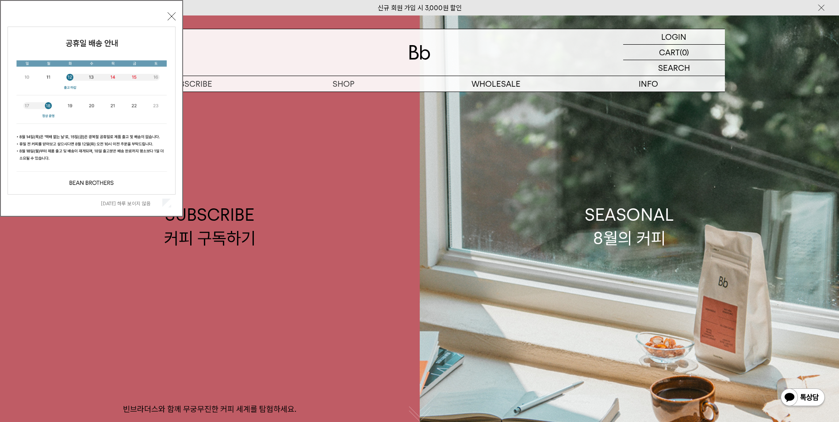
click at [172, 13] on button "닫기" at bounding box center [172, 16] width 8 height 8
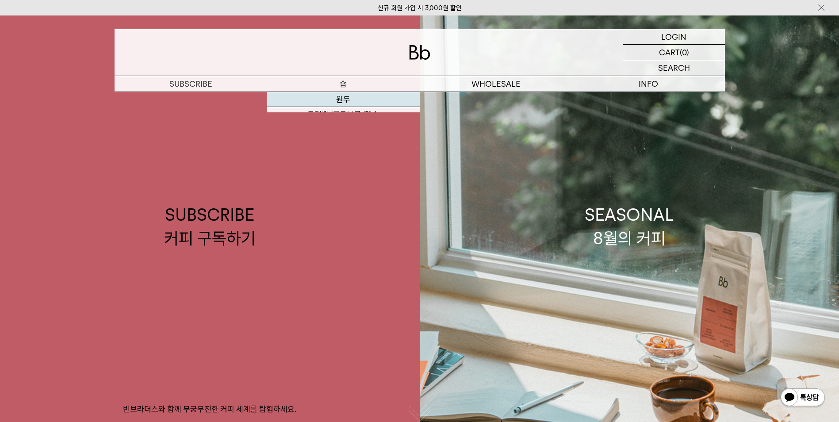
click at [351, 99] on link "원두" at bounding box center [343, 99] width 153 height 15
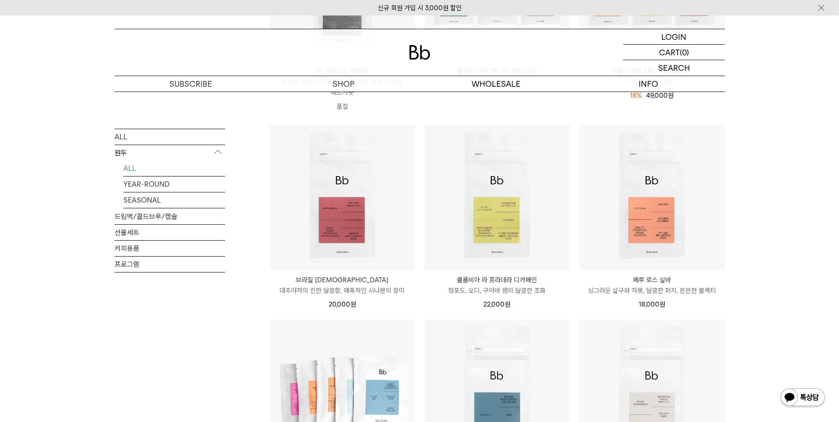
scroll to position [265, 0]
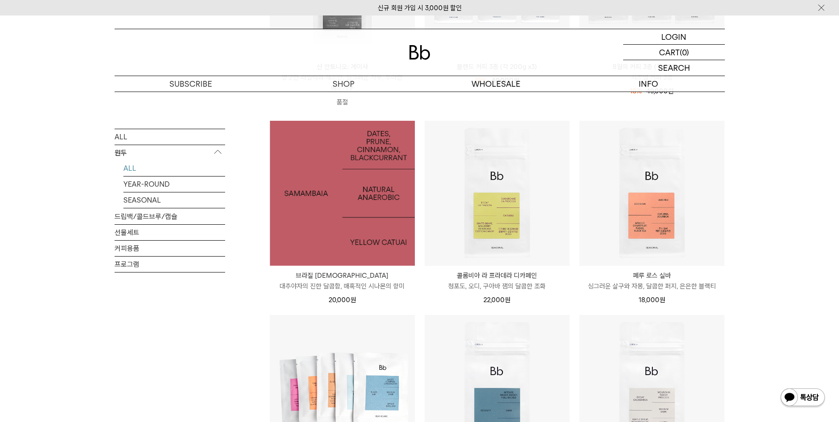
click at [317, 218] on img at bounding box center [342, 193] width 145 height 145
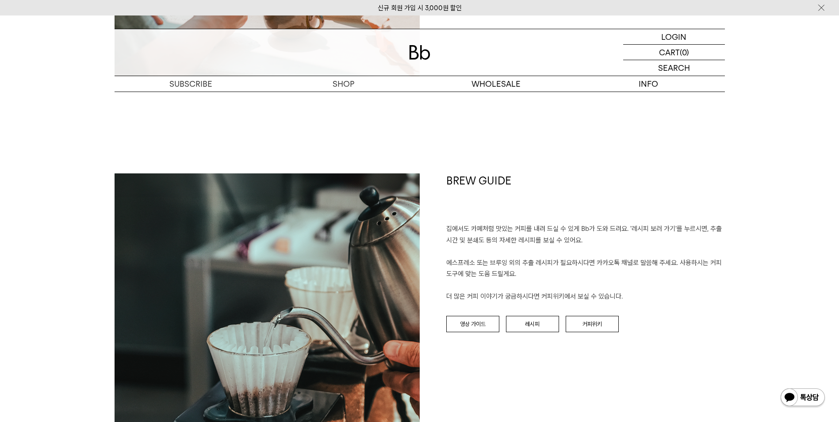
scroll to position [1326, 0]
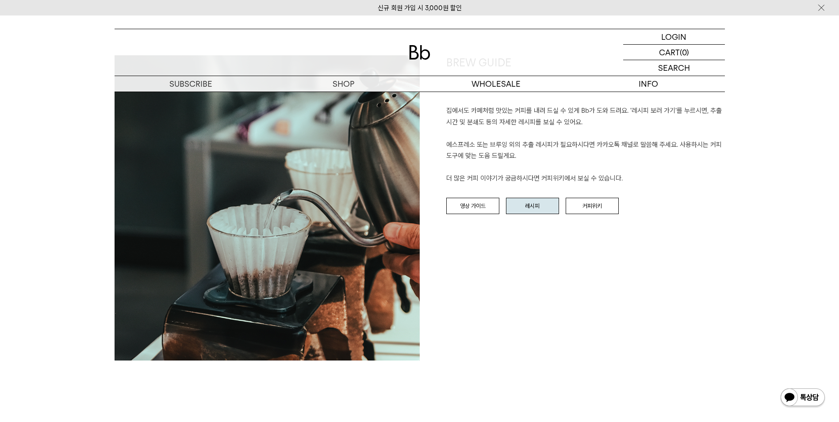
click at [535, 203] on link "레시피" at bounding box center [532, 206] width 53 height 17
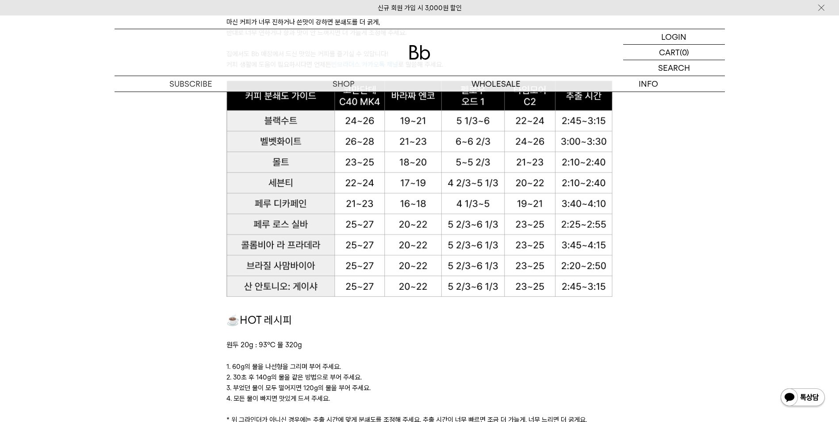
scroll to position [619, 0]
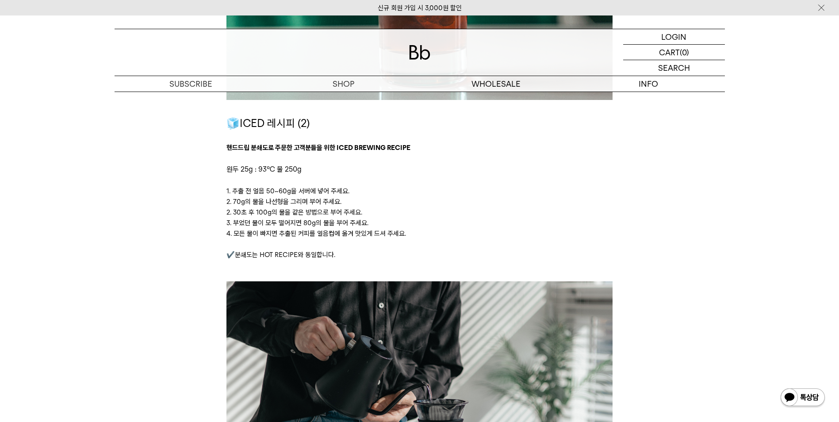
scroll to position [1724, 0]
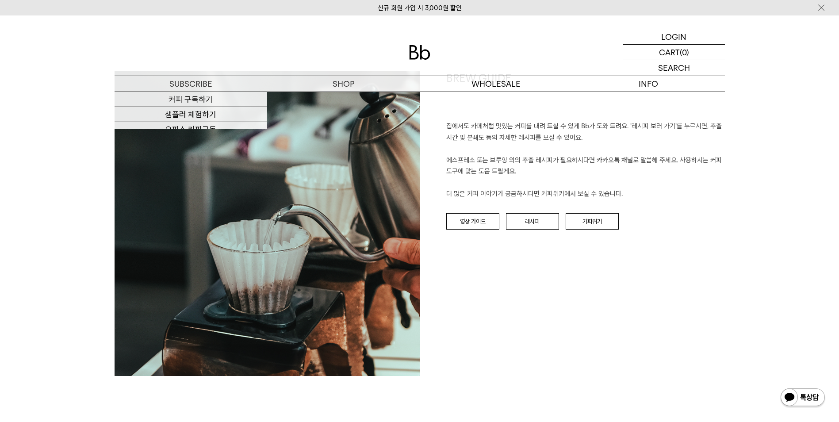
scroll to position [1326, 0]
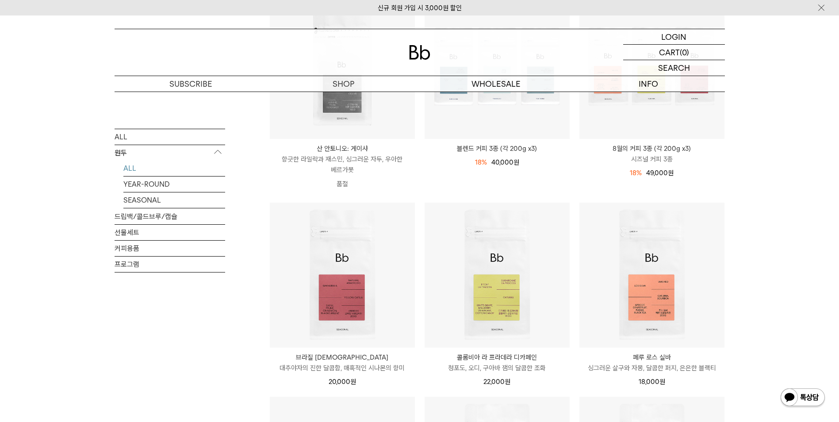
scroll to position [133, 0]
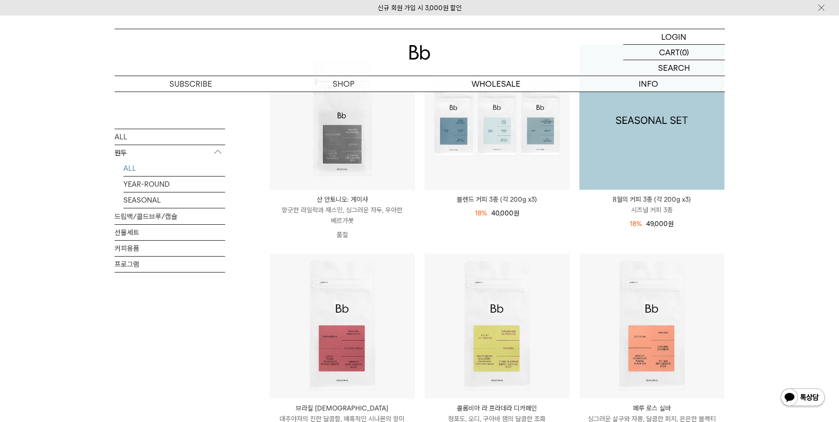
click at [699, 145] on img at bounding box center [651, 117] width 145 height 145
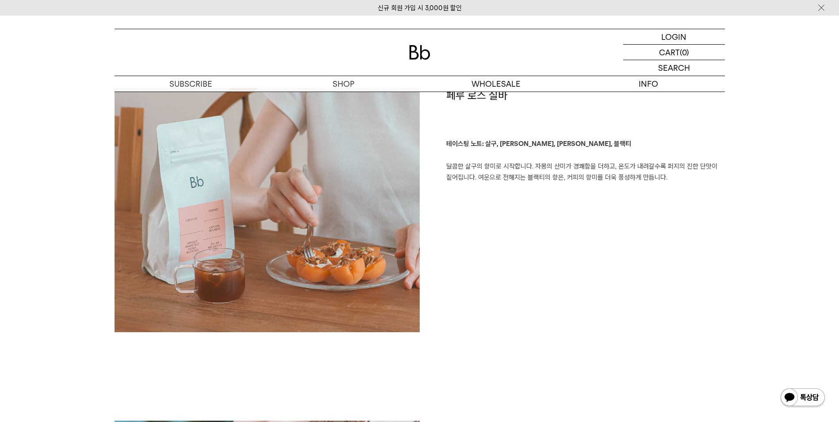
scroll to position [619, 0]
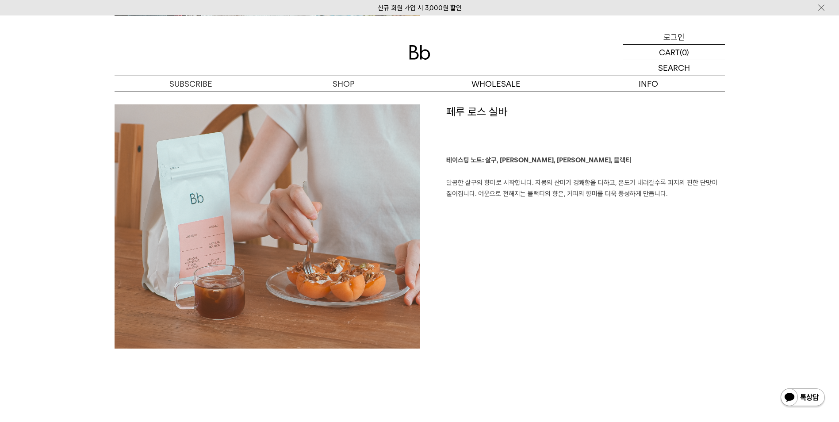
click at [683, 38] on p "로그인" at bounding box center [673, 36] width 21 height 15
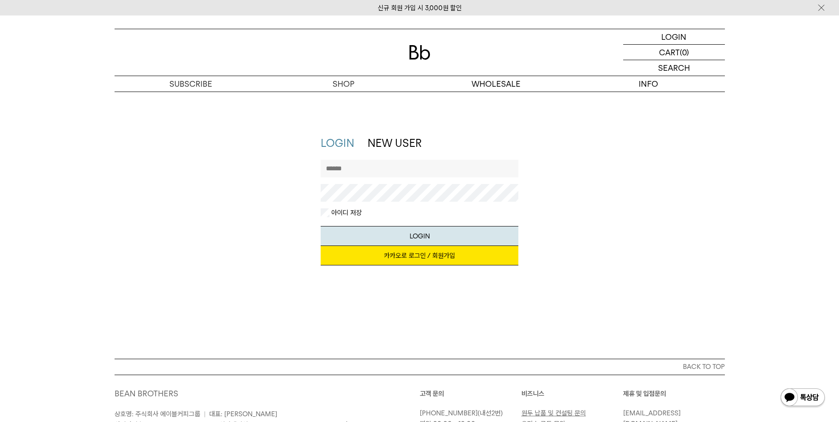
click at [377, 164] on input "text" at bounding box center [420, 169] width 198 height 18
click at [404, 254] on link "카카오로 로그인 / 회원가입" at bounding box center [420, 255] width 198 height 19
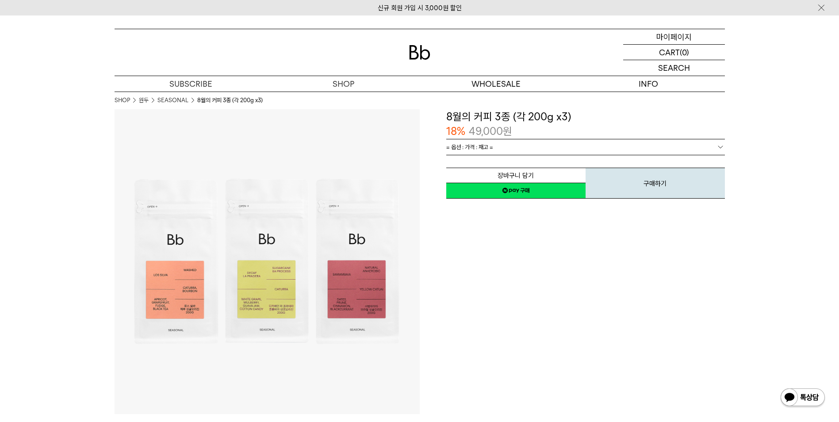
click at [684, 35] on p "마이페이지" at bounding box center [673, 36] width 35 height 15
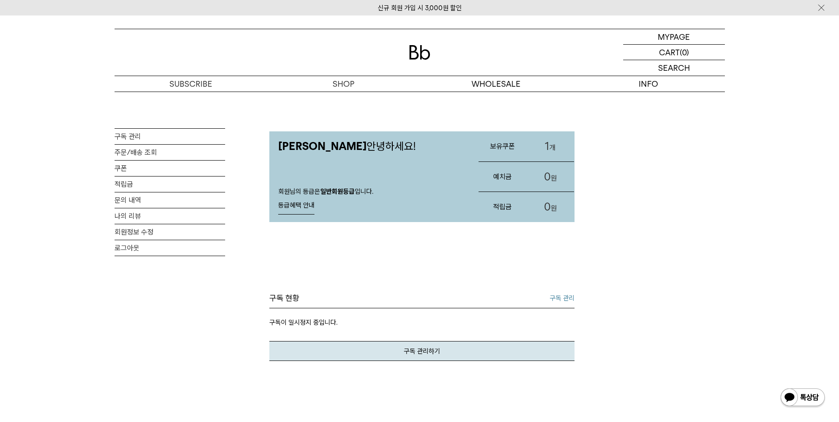
click at [550, 141] on link "1 개" at bounding box center [550, 146] width 48 height 30
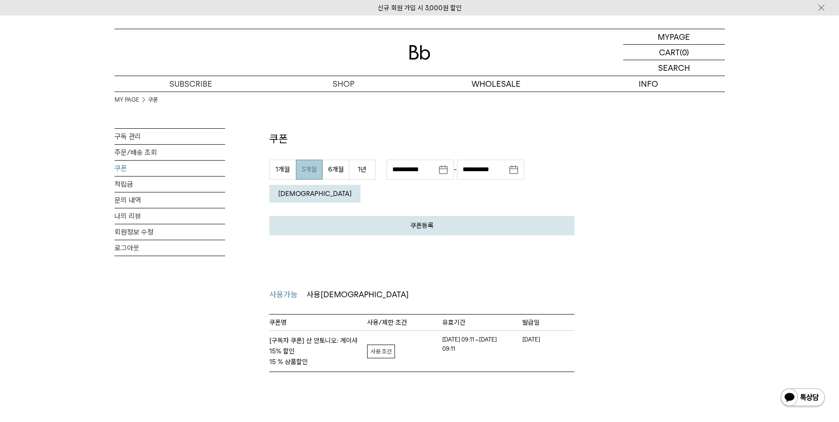
click at [226, 136] on div "MY PAGE 쿠폰 구독 관리 주문/배송 조회 쿠폰 적립금 문의 내역 나의 리뷰 회원정보 수정 로그아웃 쿠폰 쿠폰등록 발급 받으신 쿠폰 인증 …" at bounding box center [420, 232] width 610 height 280
click at [194, 137] on link "구독 관리" at bounding box center [170, 136] width 111 height 15
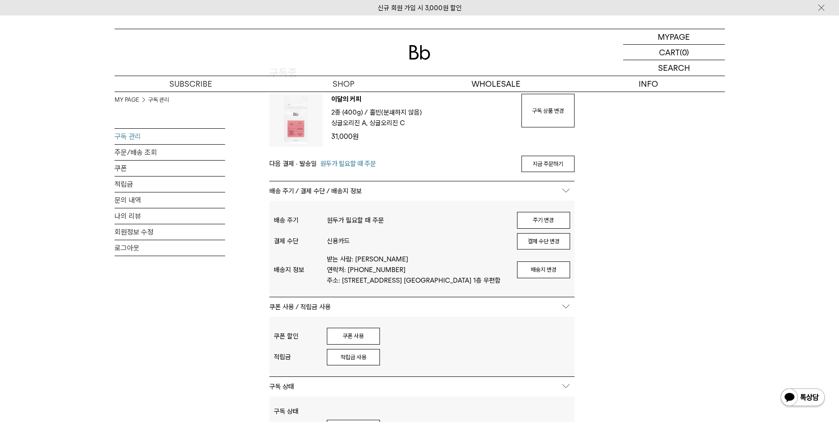
scroll to position [88, 0]
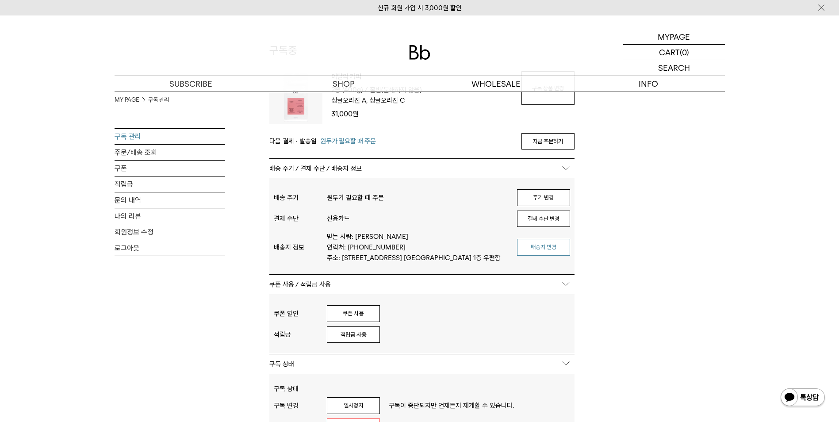
click at [543, 246] on button "배송지 변경" at bounding box center [543, 247] width 53 height 17
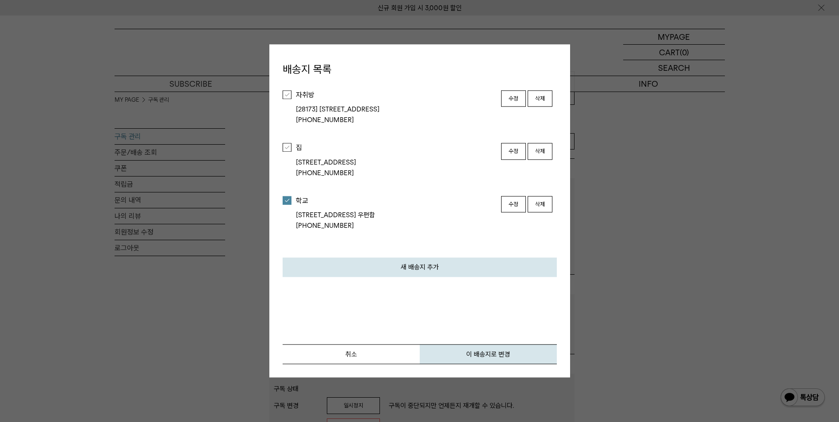
click at [294, 97] on li "자취방 [28173] 충청북도 청주시 흥덕구 강내면 월탄3길 15-20 304호 010-9787-1467 수정 삭제" at bounding box center [420, 107] width 274 height 53
drag, startPoint x: 294, startPoint y: 97, endPoint x: 288, endPoint y: 94, distance: 6.5
click at [288, 94] on div at bounding box center [287, 94] width 9 height 9
click at [472, 352] on button "이 배송지로 변경" at bounding box center [488, 354] width 137 height 20
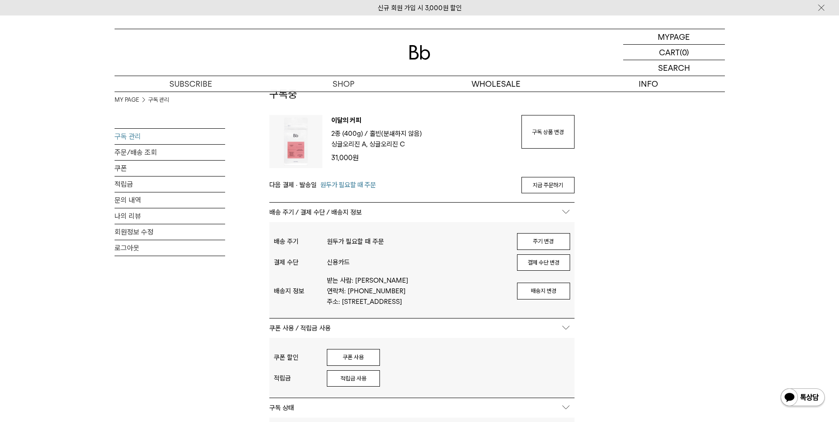
scroll to position [44, 0]
click at [557, 133] on link "구독 상품 변경" at bounding box center [547, 132] width 53 height 34
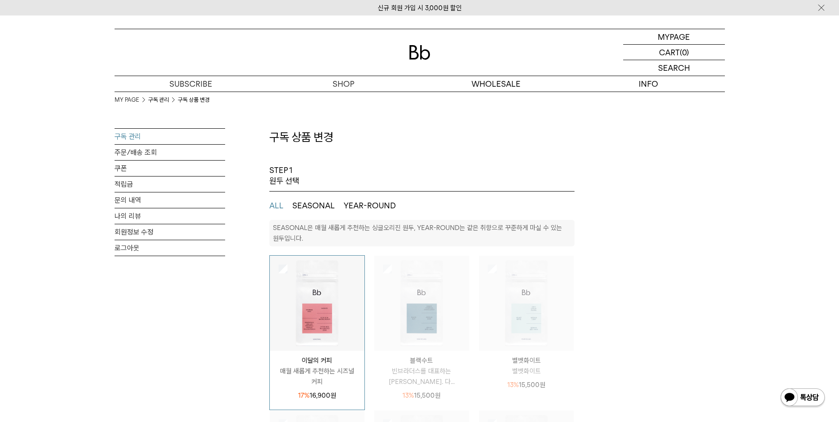
select select "**"
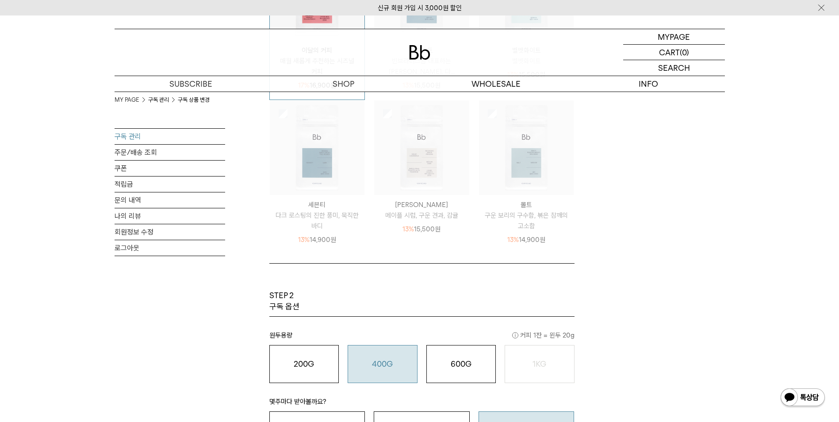
scroll to position [486, 0]
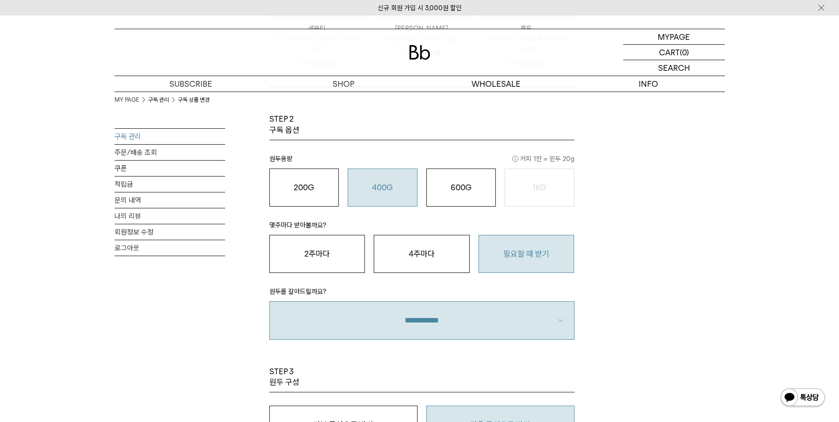
click at [544, 256] on button "필요할 때 받기" at bounding box center [526, 254] width 96 height 38
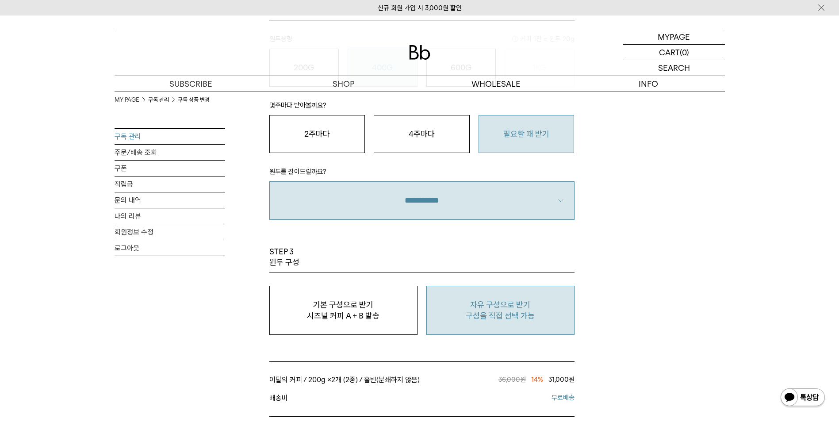
scroll to position [619, 0]
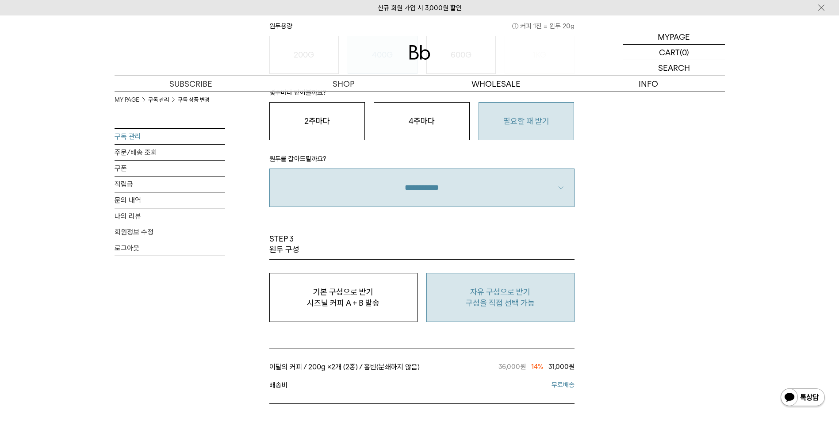
click at [495, 296] on p "자유 구성으로 받기" at bounding box center [500, 291] width 138 height 11
type input "*"
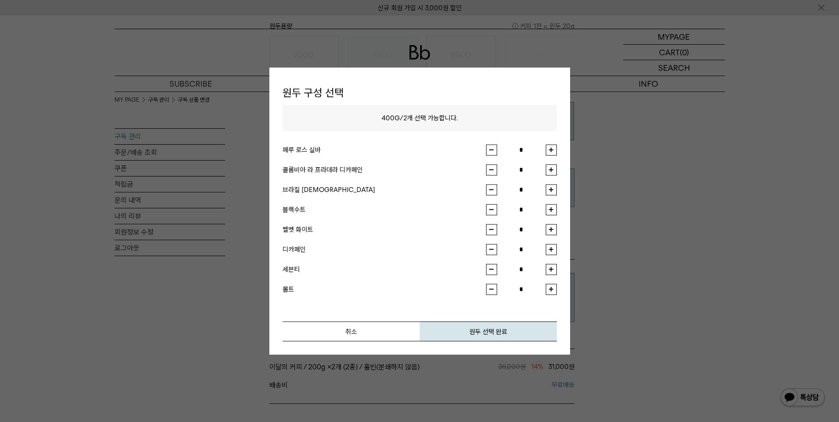
click at [495, 296] on div "신규 회원 가입 시 3,000원 할인 MYPAGE 마이페이지 LOGOUT 로그아웃 CART 장바구니 (0) SEARCH 검색 검색폼 ** 추천…" at bounding box center [419, 69] width 839 height 1344
click at [551, 149] on button "button" at bounding box center [551, 149] width 11 height 11
type input "*"
click at [550, 190] on button "button" at bounding box center [551, 189] width 11 height 11
type input "*"
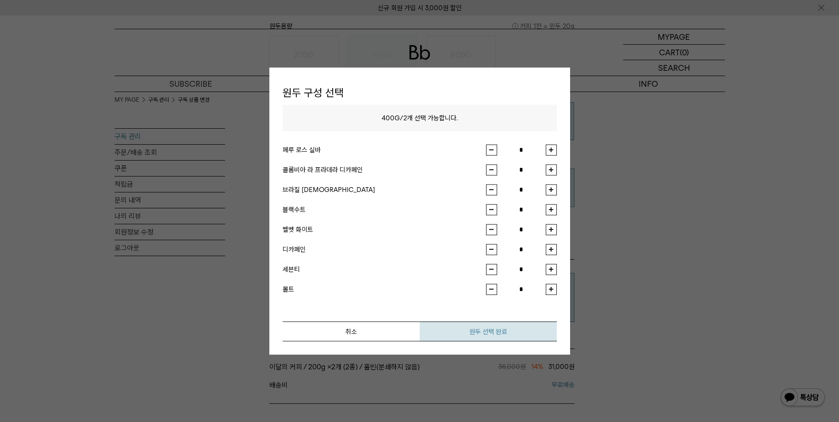
click at [517, 331] on button "원두 선택 완료" at bounding box center [488, 331] width 137 height 20
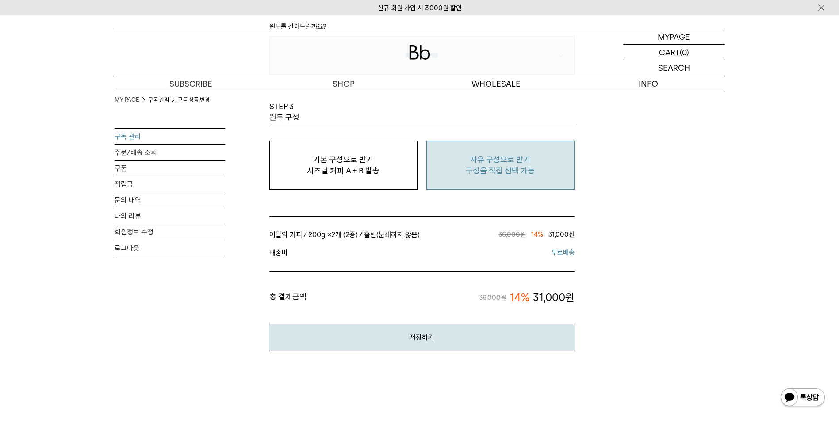
scroll to position [752, 0]
click at [513, 175] on p "구성을 직접 선택 가능" at bounding box center [500, 170] width 138 height 11
type input "*"
click at [513, 175] on input "*" at bounding box center [521, 169] width 49 height 11
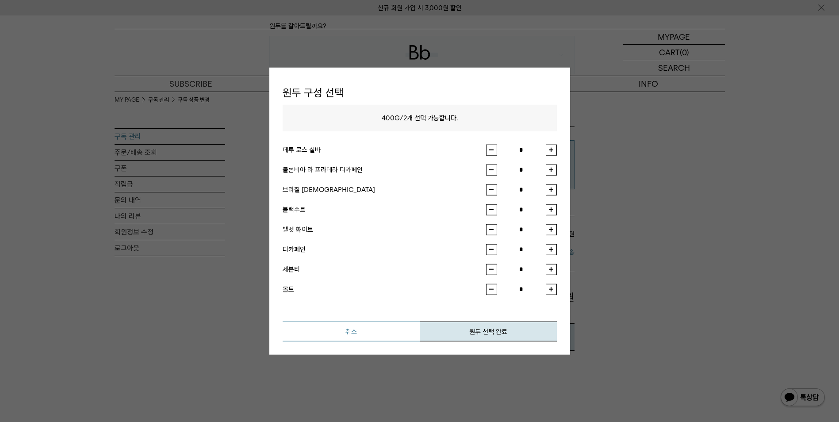
click at [386, 333] on button "취소" at bounding box center [351, 331] width 137 height 20
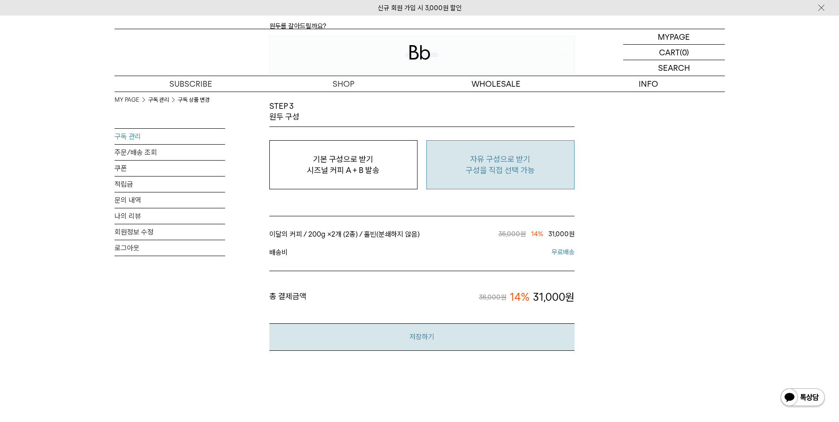
click at [503, 332] on button "저장하기" at bounding box center [421, 336] width 305 height 27
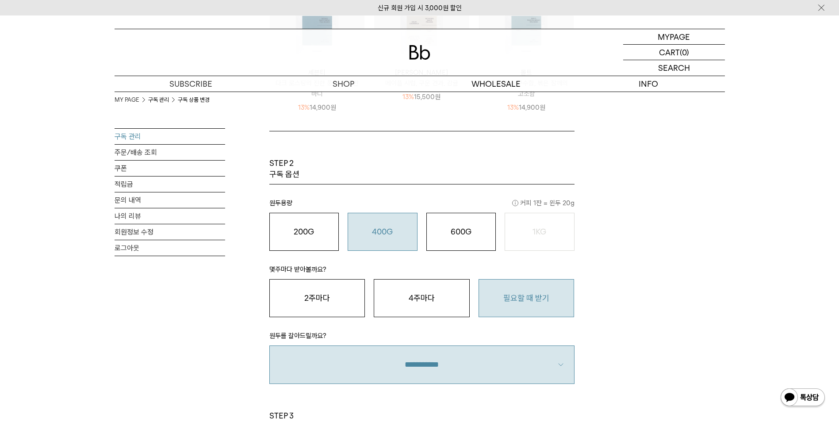
scroll to position [575, 0]
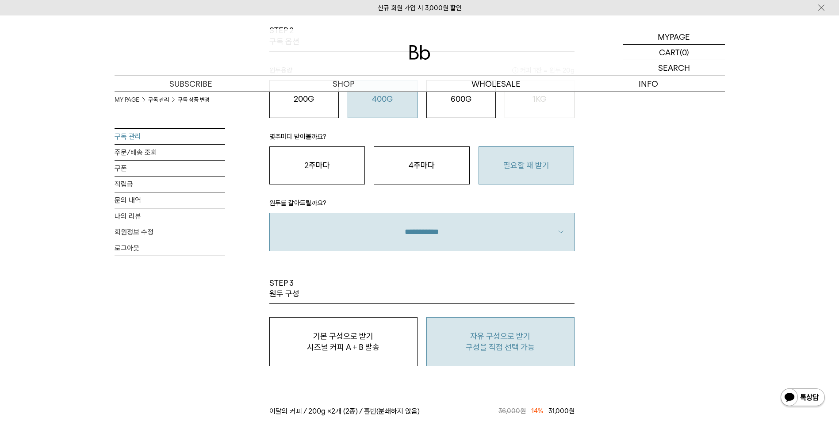
click at [529, 338] on p "자유 구성으로 받기" at bounding box center [500, 336] width 138 height 11
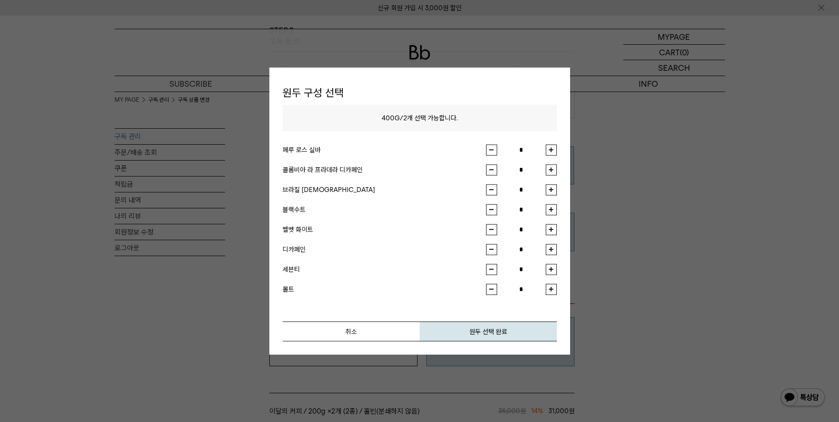
click at [553, 146] on button "button" at bounding box center [551, 149] width 11 height 11
click at [552, 185] on button "button" at bounding box center [551, 189] width 11 height 11
click at [494, 151] on button "button" at bounding box center [491, 149] width 11 height 11
type input "*"
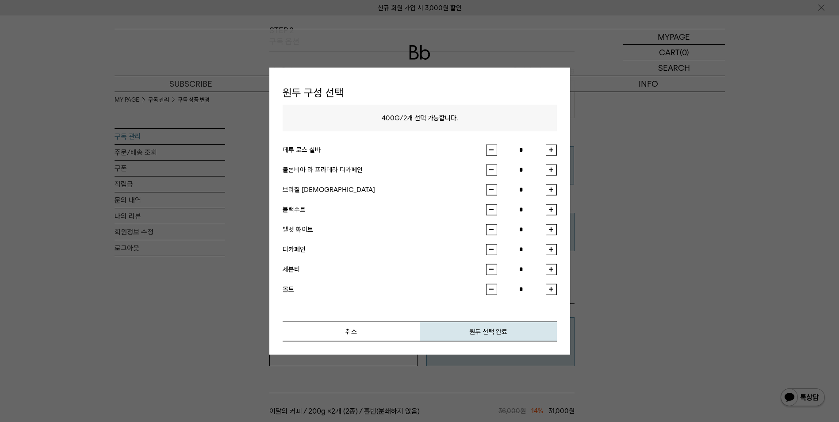
click at [549, 192] on button "button" at bounding box center [551, 189] width 11 height 11
type input "*"
click at [512, 327] on button "원두 선택 완료" at bounding box center [488, 331] width 137 height 20
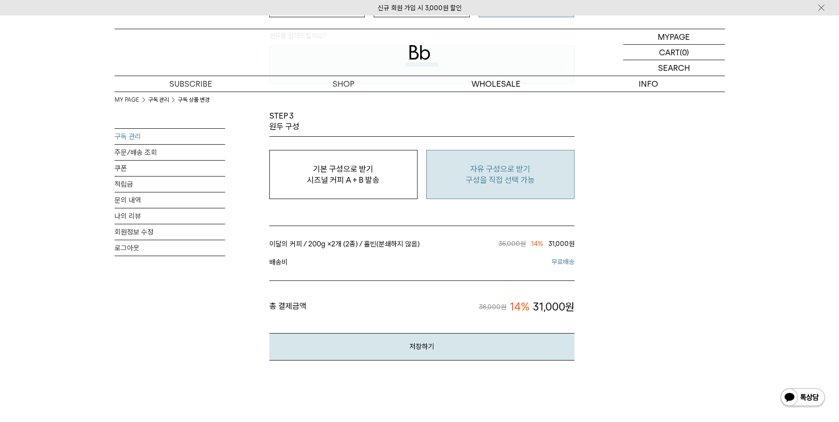
scroll to position [840, 0]
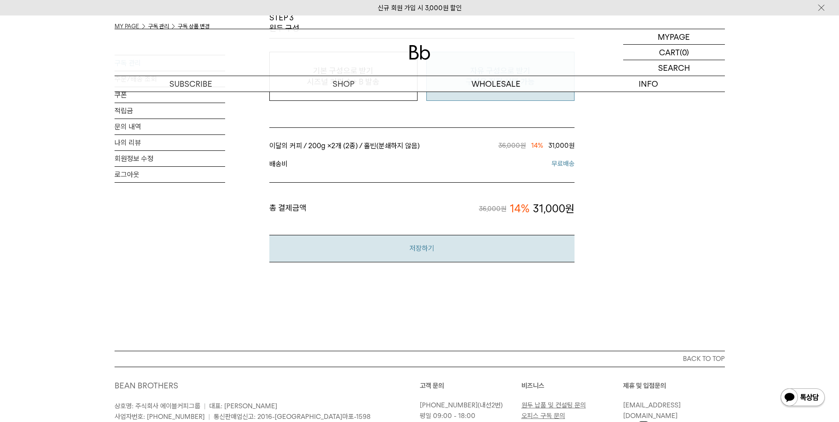
click at [516, 243] on button "저장하기" at bounding box center [421, 248] width 305 height 27
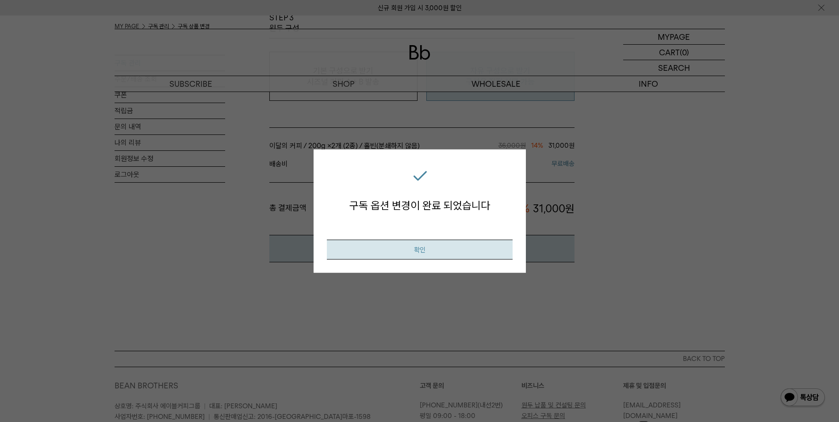
click at [438, 247] on button "확인" at bounding box center [420, 249] width 186 height 20
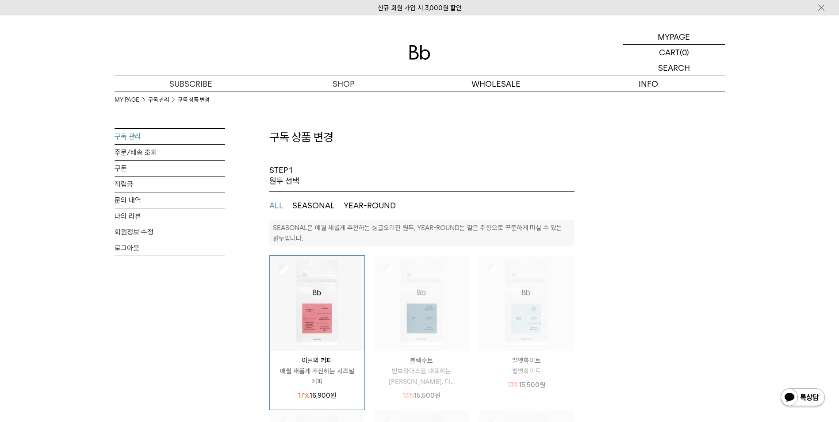
select select "**"
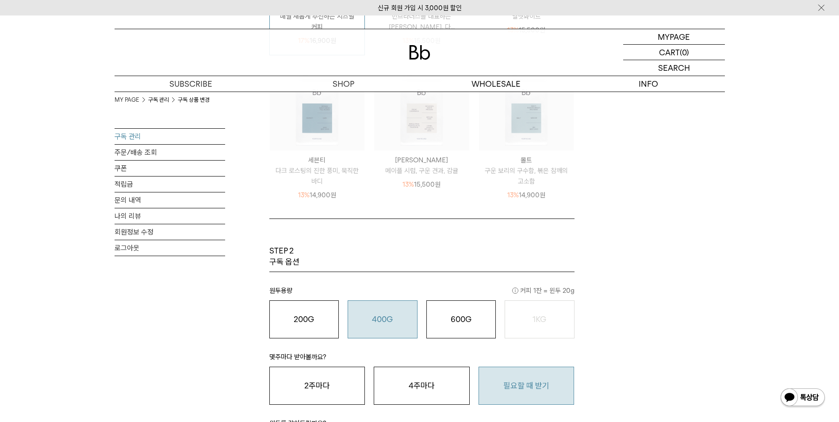
scroll to position [354, 0]
click at [154, 132] on link "구독 관리" at bounding box center [170, 136] width 111 height 15
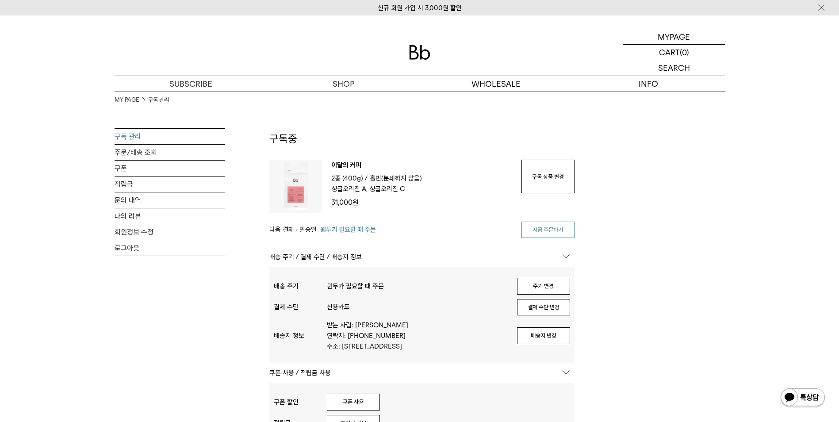
click at [555, 225] on link "지금 주문하기" at bounding box center [547, 229] width 53 height 17
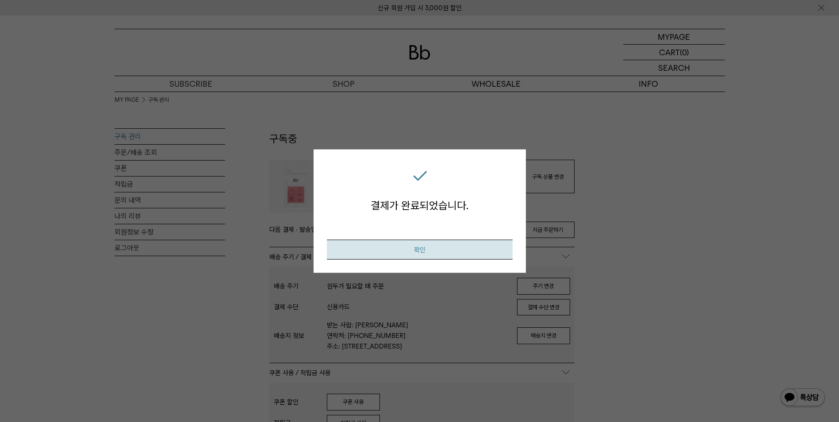
click at [391, 245] on button "확인" at bounding box center [420, 249] width 186 height 20
